Goal: Task Accomplishment & Management: Use online tool/utility

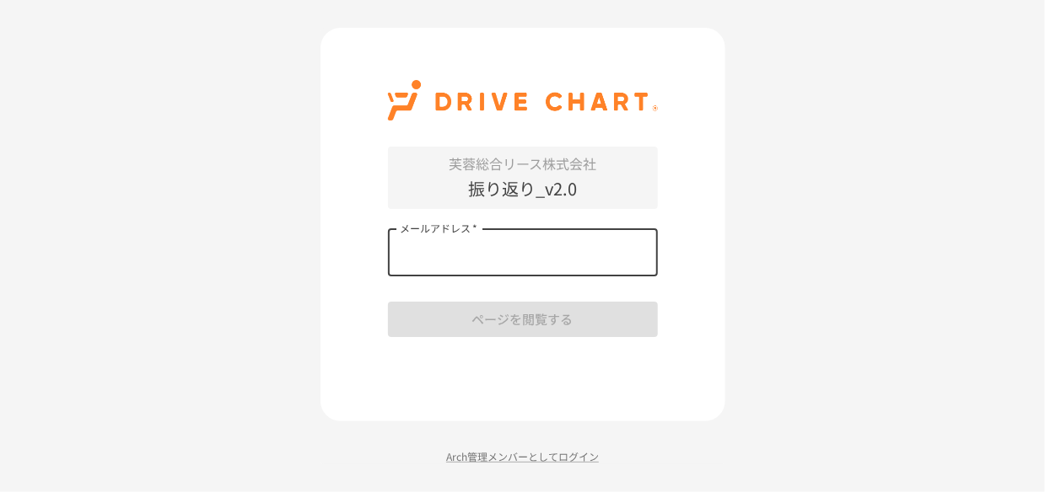
click at [497, 259] on input "メールアドレス   *" at bounding box center [523, 252] width 270 height 47
type input "**********"
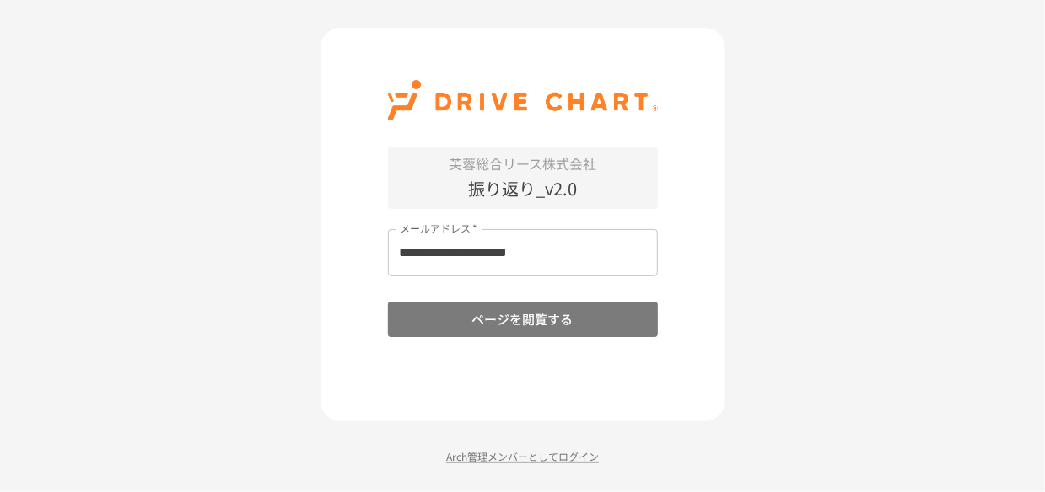
click at [579, 326] on button "ページを閲覧する" at bounding box center [523, 319] width 270 height 35
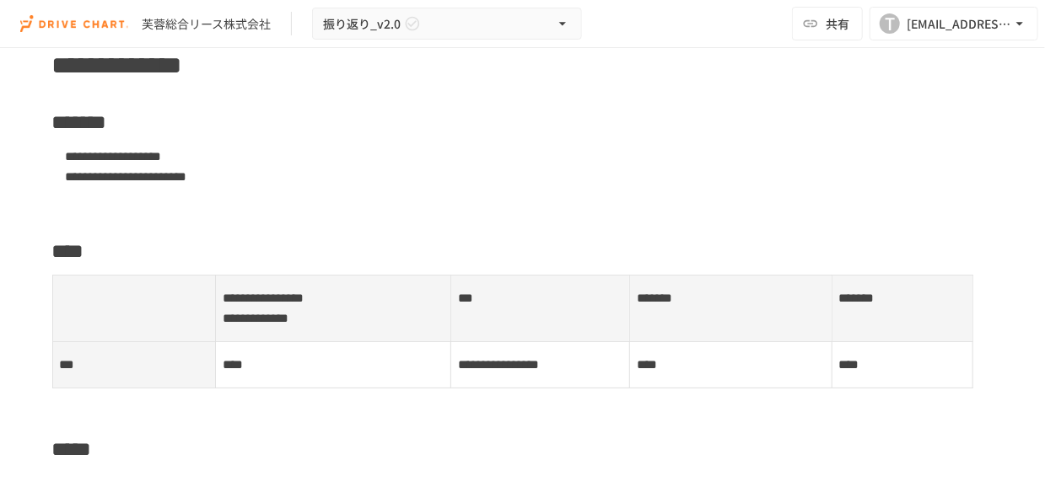
scroll to position [449, 0]
